Goal: Check status: Check status

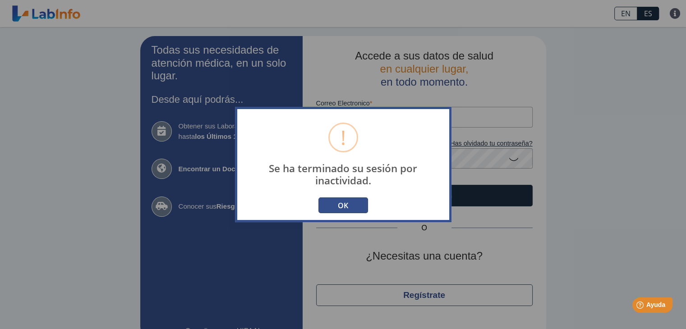
click at [352, 207] on button "OK" at bounding box center [343, 206] width 50 height 16
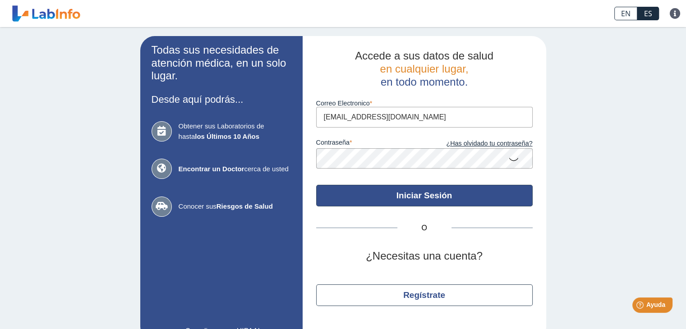
click at [416, 196] on button "Iniciar Sesión" at bounding box center [424, 196] width 217 height 22
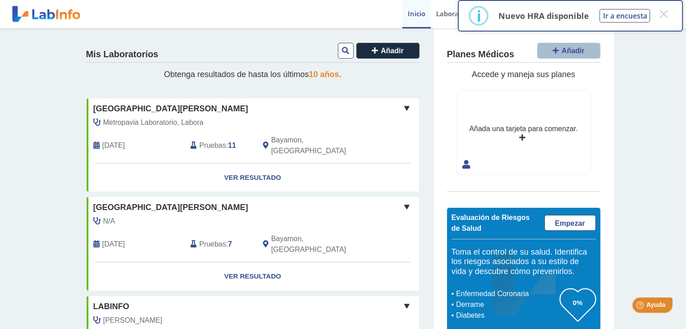
click at [210, 140] on span "Pruebas" at bounding box center [212, 145] width 27 height 11
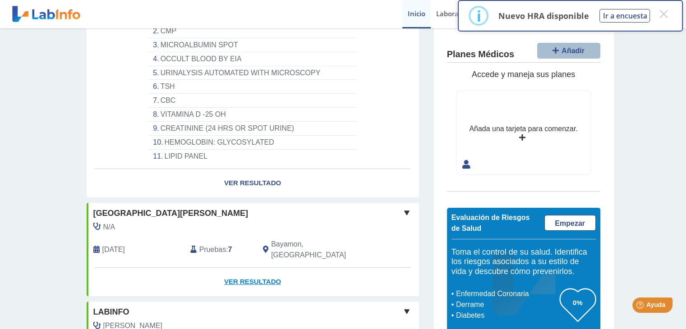
scroll to position [226, 0]
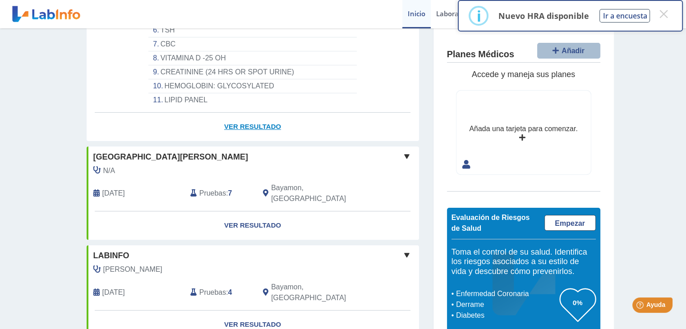
click at [254, 114] on link "Ver Resultado" at bounding box center [253, 127] width 332 height 28
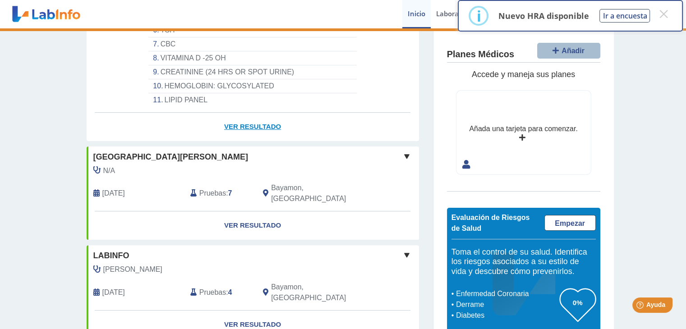
click at [254, 114] on link "Ver Resultado" at bounding box center [253, 127] width 332 height 28
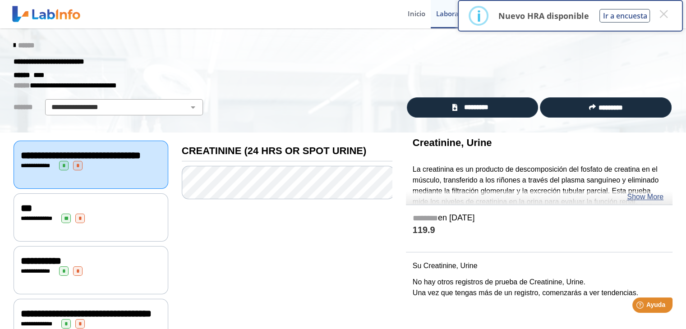
scroll to position [45, 0]
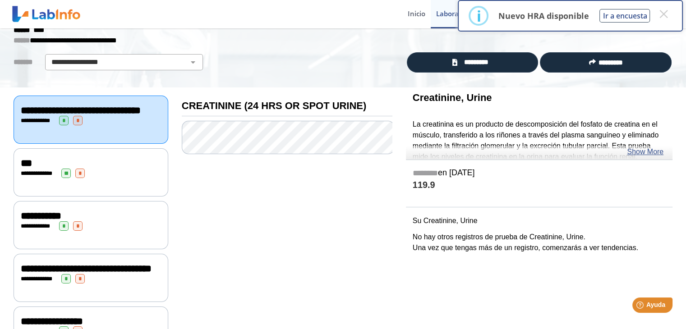
click at [97, 186] on div "**********" at bounding box center [91, 172] width 155 height 48
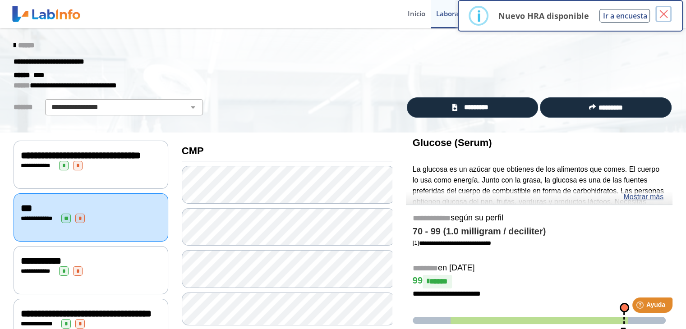
click at [662, 14] on button "×" at bounding box center [663, 14] width 16 height 16
